Goal: Task Accomplishment & Management: Use online tool/utility

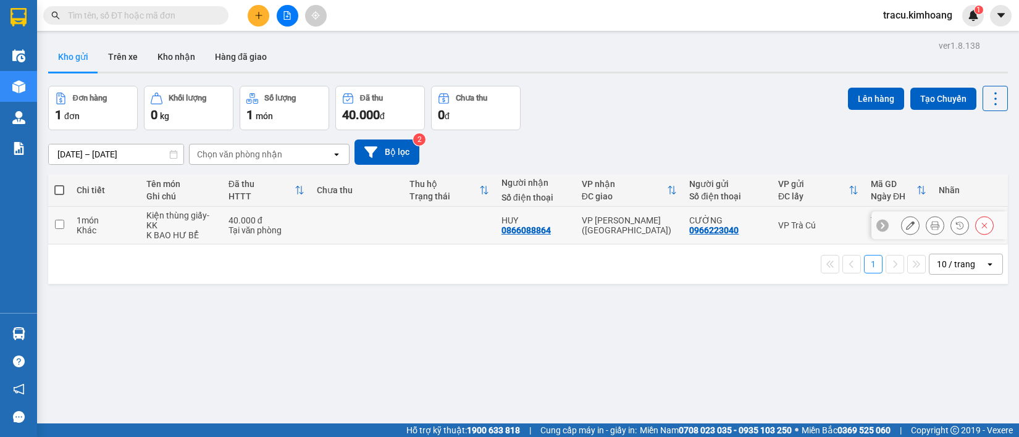
click at [59, 227] on input "checkbox" at bounding box center [59, 224] width 9 height 9
checkbox input "true"
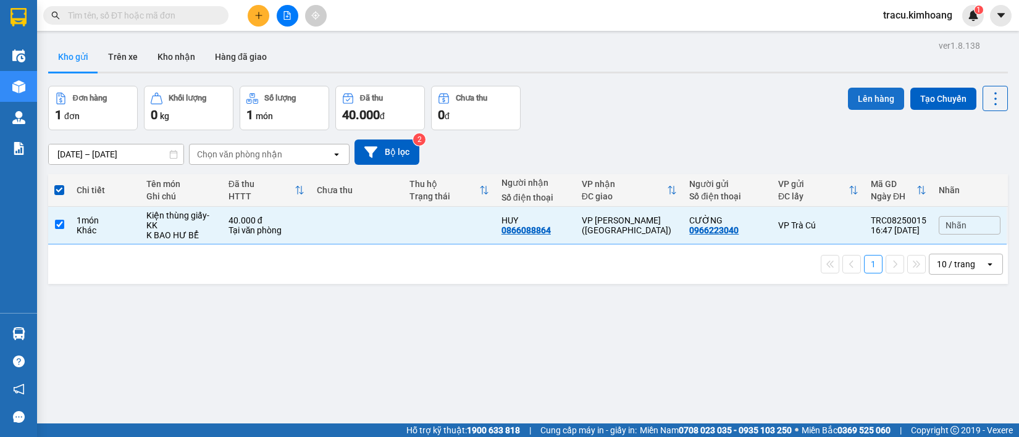
click at [875, 98] on button "Lên hàng" at bounding box center [876, 99] width 56 height 22
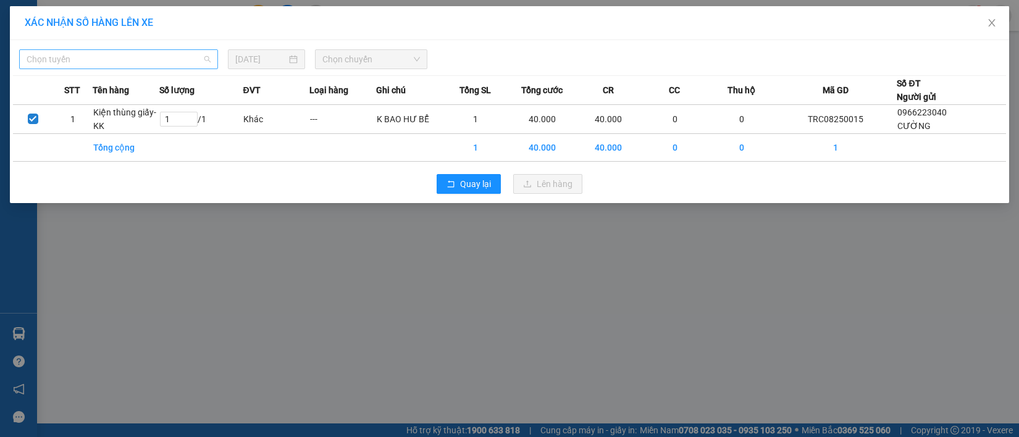
click at [211, 62] on div "Chọn tuyến" at bounding box center [118, 59] width 199 height 20
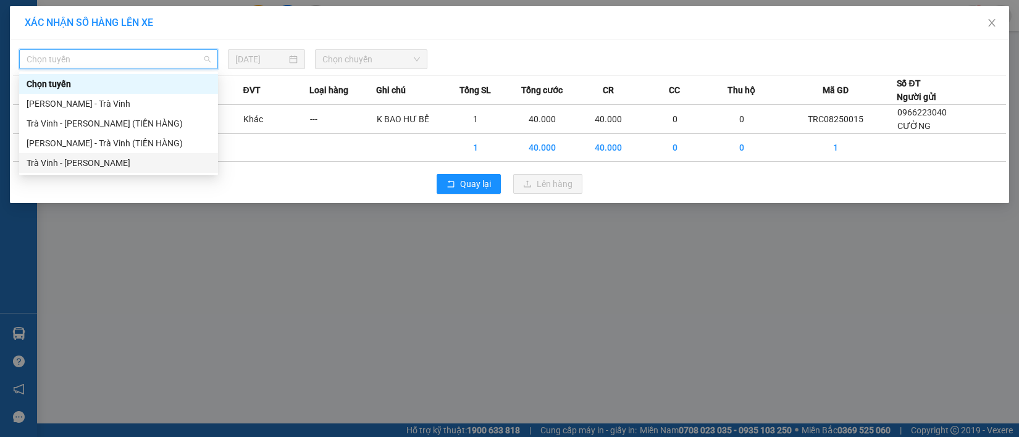
click at [93, 156] on div "Trà Vinh - [PERSON_NAME]" at bounding box center [119, 163] width 184 height 14
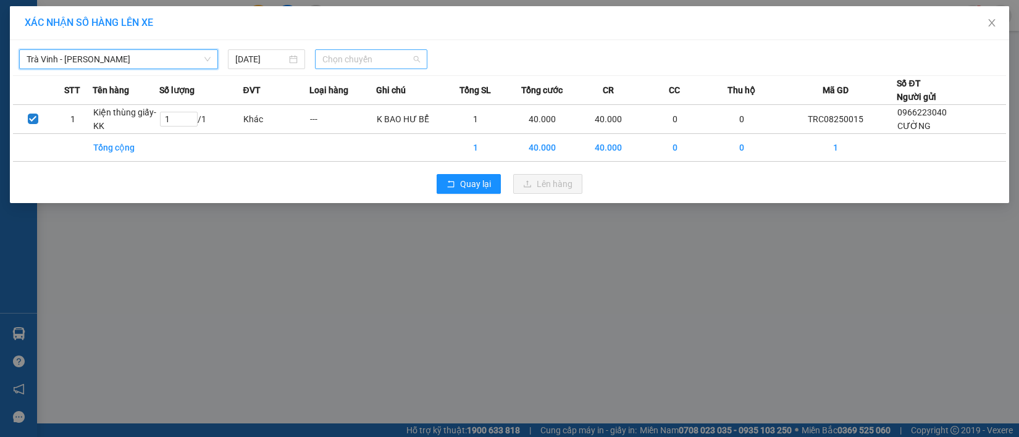
click at [419, 61] on span "Chọn chuyến" at bounding box center [371, 59] width 97 height 19
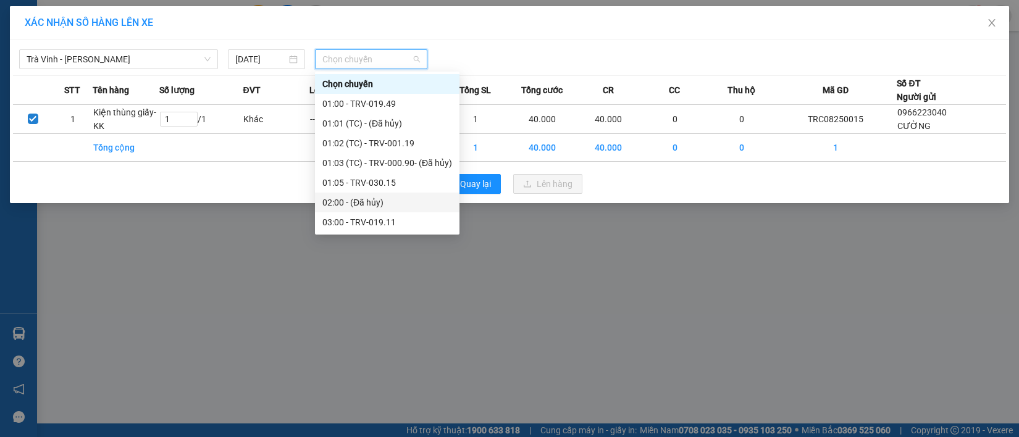
scroll to position [77, 0]
click at [365, 140] on div "03:00 - TRV-019.11" at bounding box center [388, 145] width 130 height 14
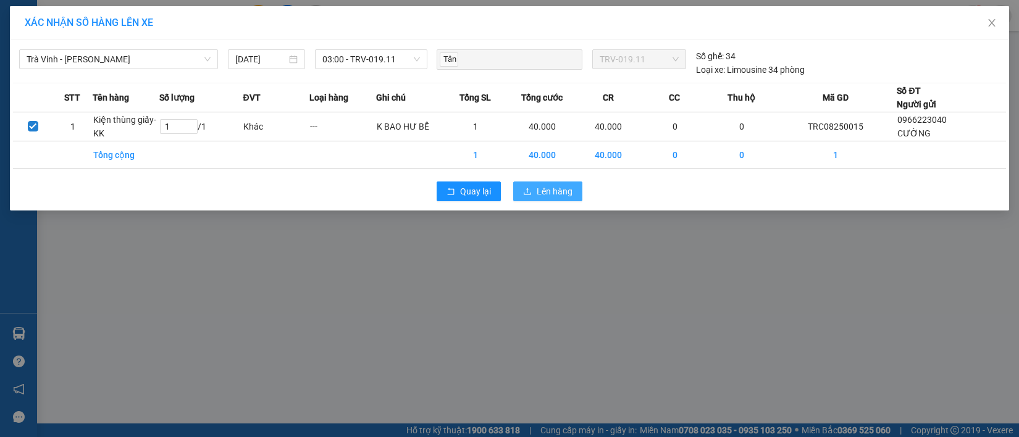
click at [544, 188] on span "Lên hàng" at bounding box center [555, 192] width 36 height 14
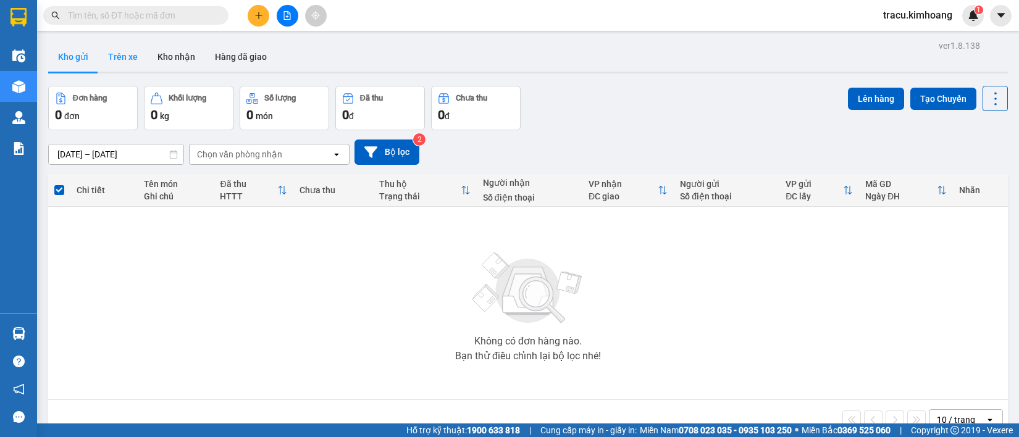
click at [124, 53] on button "Trên xe" at bounding box center [122, 57] width 49 height 30
